Goal: Transaction & Acquisition: Purchase product/service

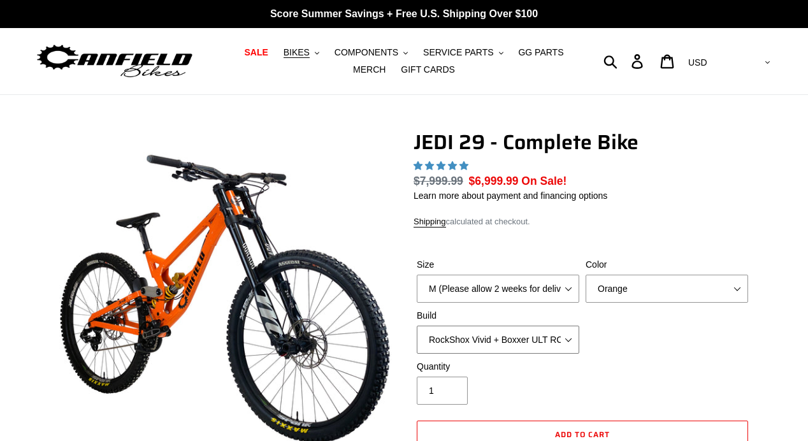
scroll to position [95, 0]
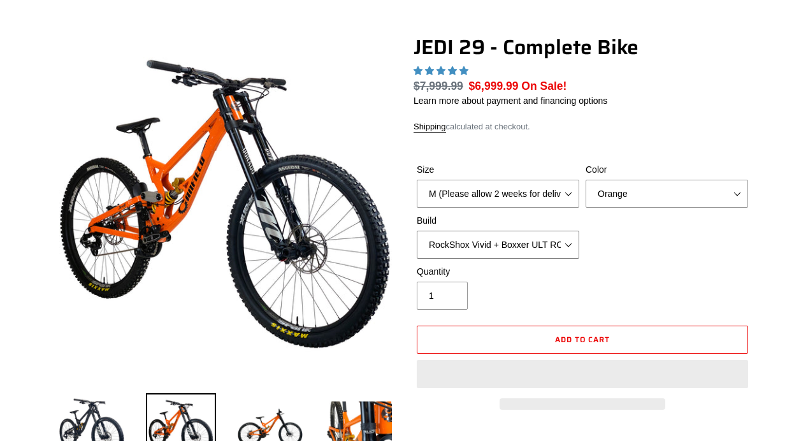
click at [495, 242] on select "RockShox Vivid + Boxxer ULT RC2 C3 200 + SRAM XO RockShox Vivid + Boxxer ULT RC…" at bounding box center [498, 245] width 163 height 28
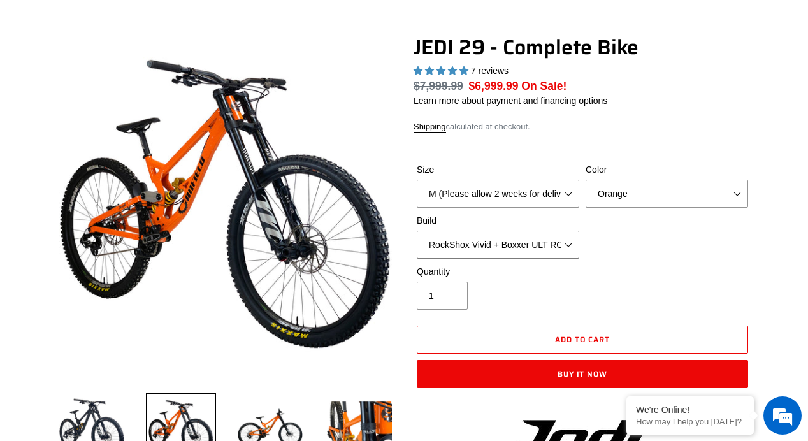
select select "highest-rating"
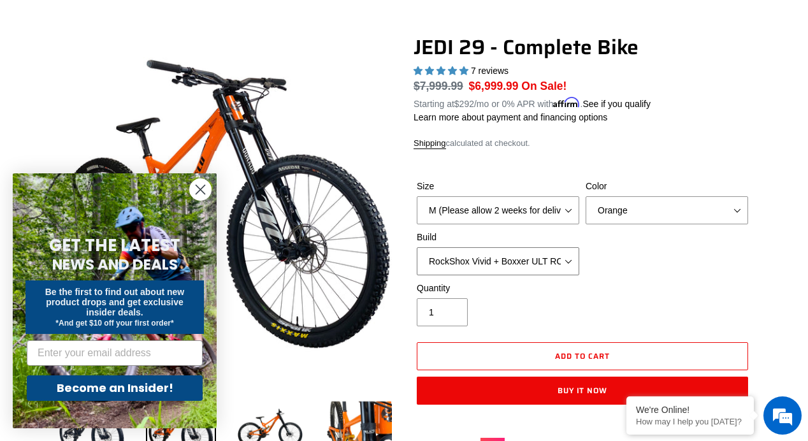
scroll to position [0, 0]
select select "Fox DHX2 + Fox 40 Float Grip 2 203 + Shimano"
click at [417, 247] on select "RockShox Vivid + Boxxer ULT RC2 C3 200 + SRAM XO RockShox Vivid + Boxxer ULT RC…" at bounding box center [498, 261] width 163 height 28
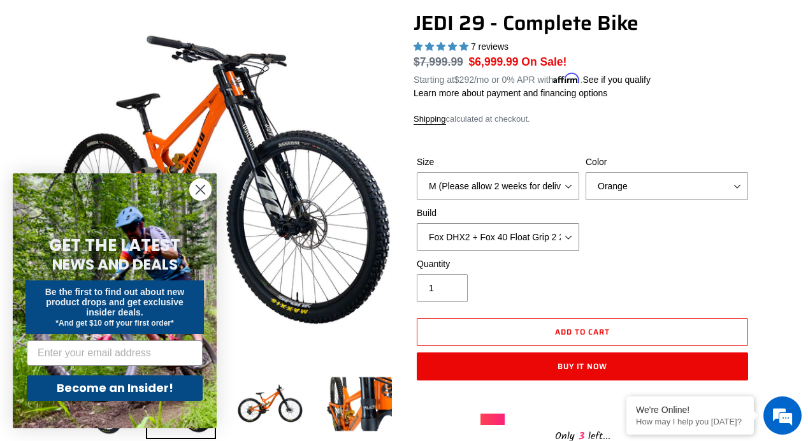
scroll to position [127, 0]
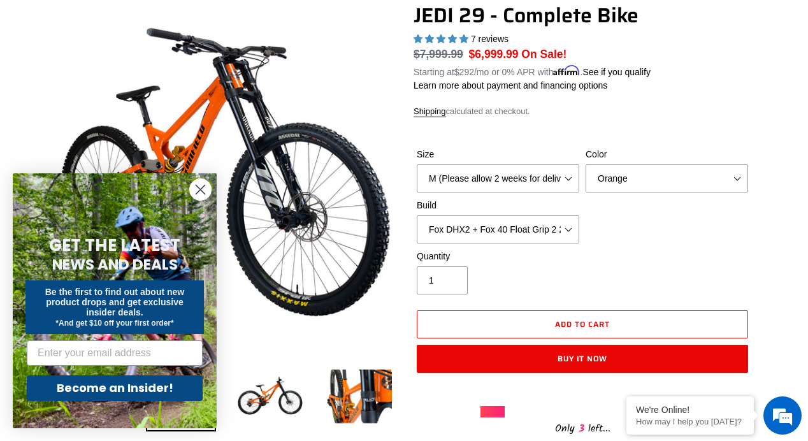
click at [198, 194] on circle "Close dialog" at bounding box center [200, 189] width 21 height 21
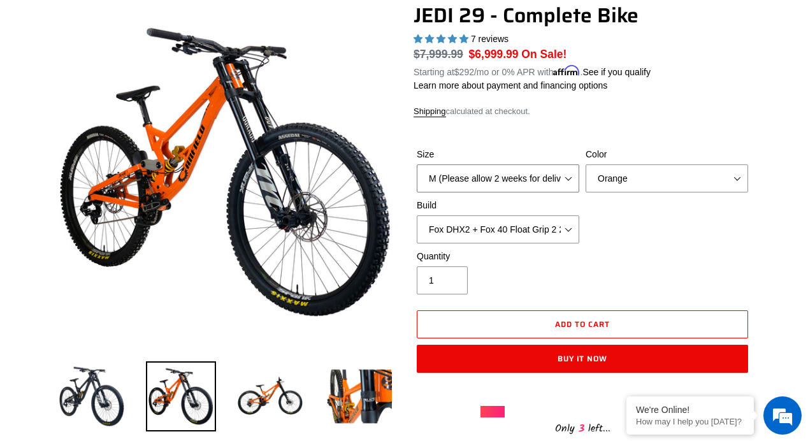
click at [503, 177] on select "M (Please allow 2 weeks for delivery) L (Please allow 2 weeks for delivery) XL …" at bounding box center [498, 178] width 163 height 28
select select "L (Please allow 2 weeks for delivery)"
click at [417, 164] on select "M (Please allow 2 weeks for delivery) L (Please allow 2 weeks for delivery) XL …" at bounding box center [498, 178] width 163 height 28
click at [610, 219] on div "Size M (Please allow 2 weeks for delivery) L (Please allow 2 weeks for delivery…" at bounding box center [583, 199] width 338 height 102
